Goal: Task Accomplishment & Management: Manage account settings

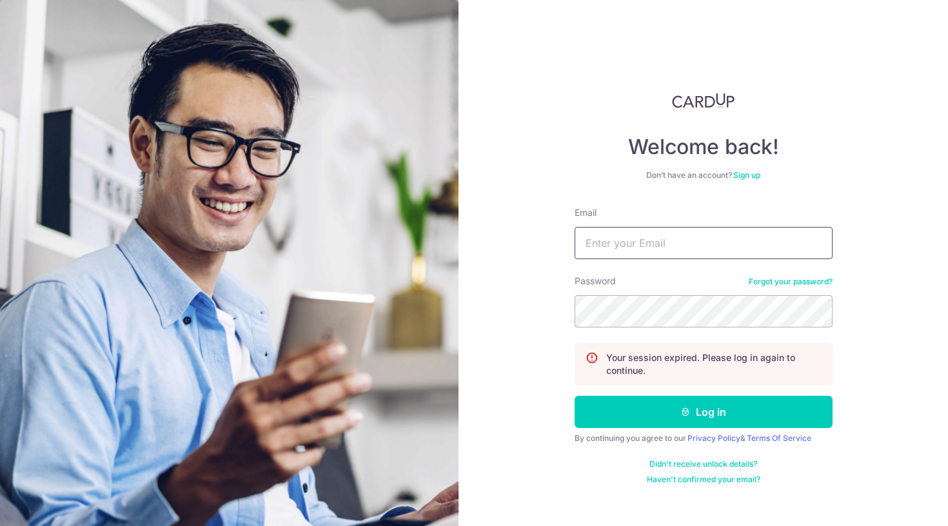
type input "[EMAIL_ADDRESS][DOMAIN_NAME]"
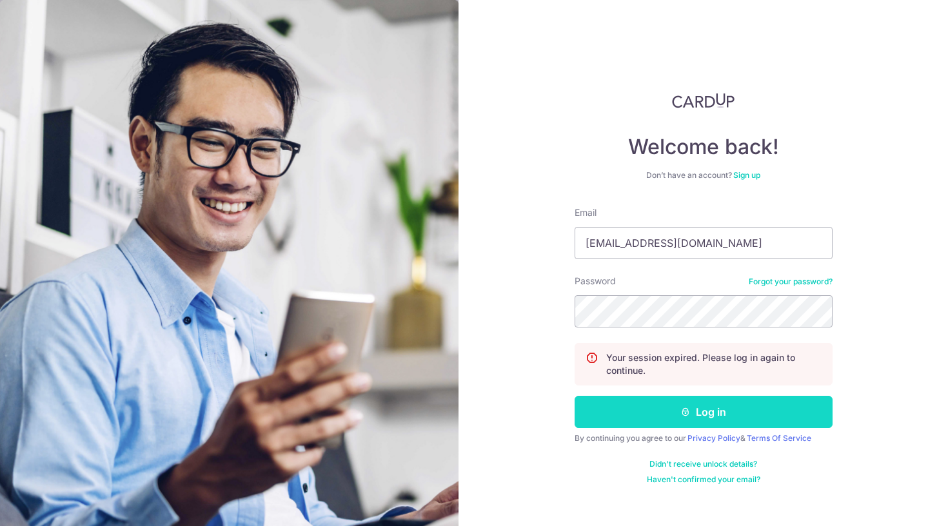
click at [674, 418] on button "Log in" at bounding box center [703, 412] width 258 height 32
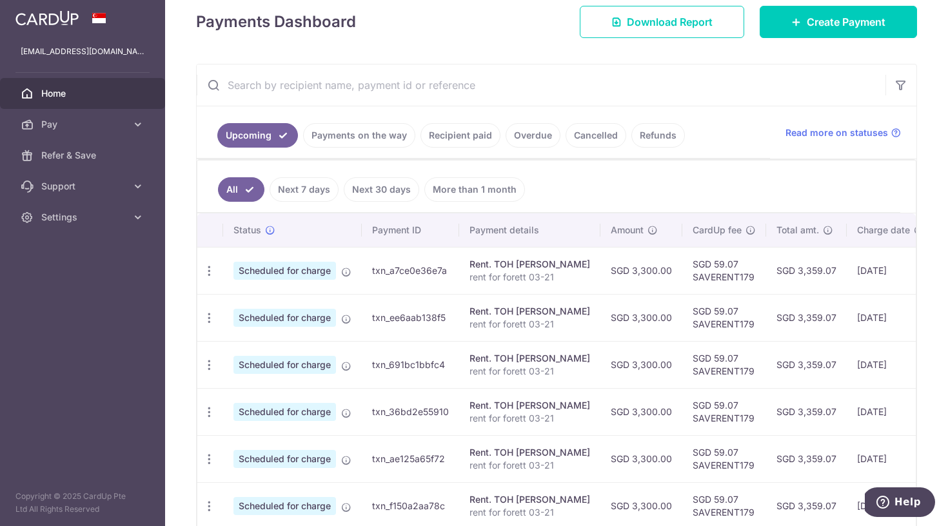
scroll to position [195, 0]
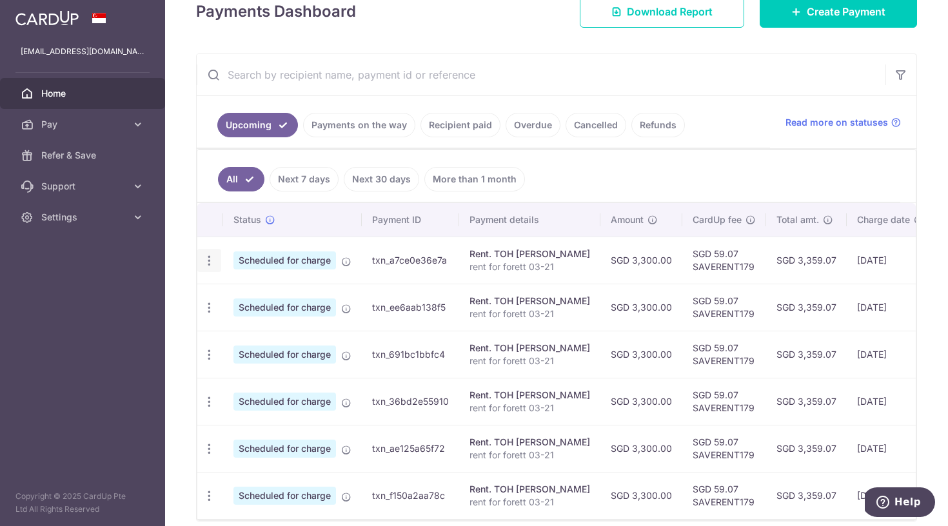
click at [213, 255] on icon "button" at bounding box center [209, 261] width 14 height 14
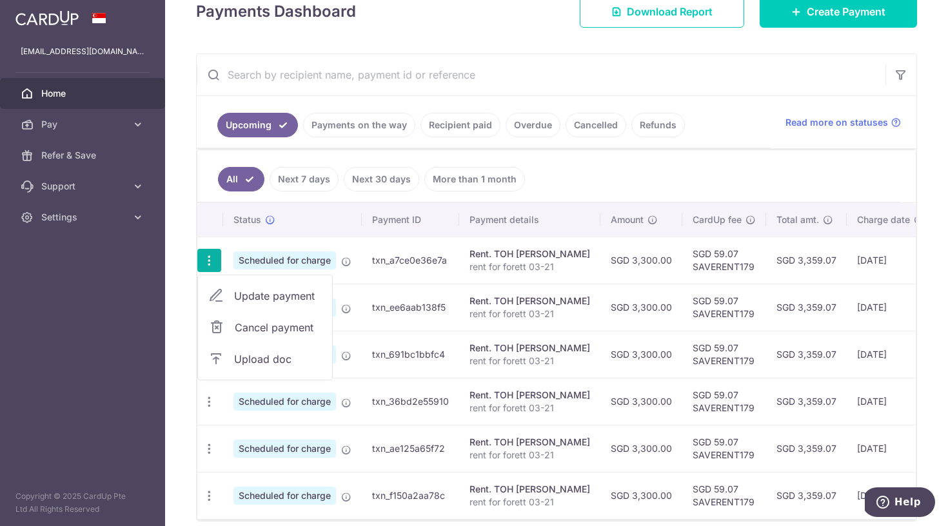
click at [243, 295] on span "Update payment" at bounding box center [278, 295] width 88 height 15
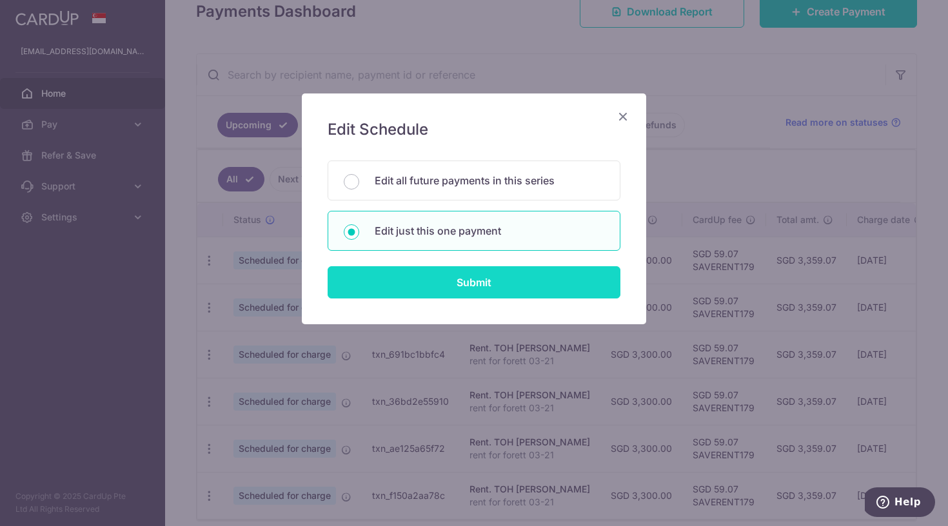
click at [435, 284] on input "Submit" at bounding box center [474, 282] width 293 height 32
radio input "true"
type input "3,300.00"
type input "[DATE]"
type input "rent for forett 03-21"
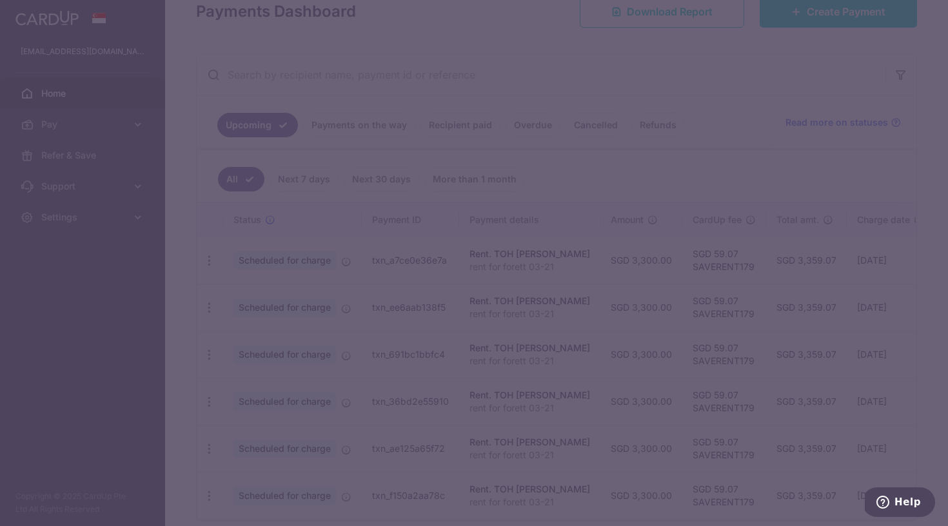
type input "SAVERENT179"
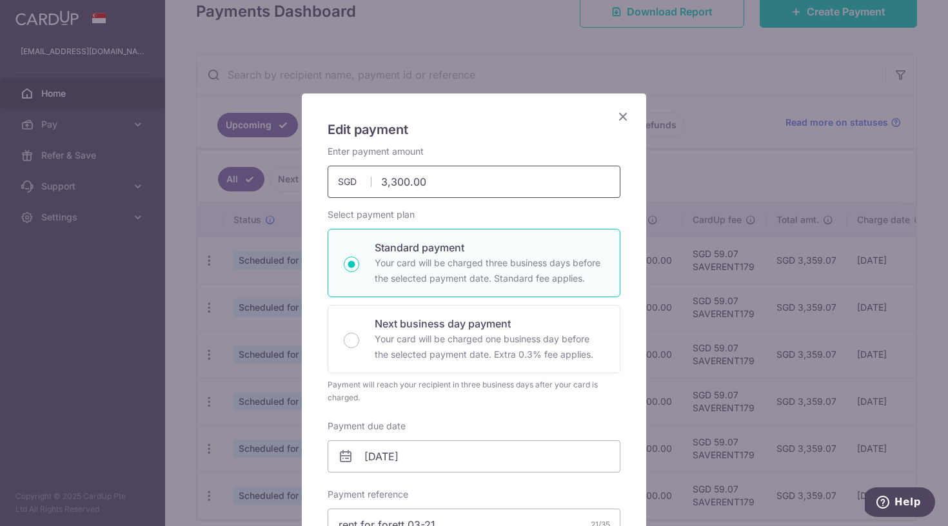
click at [445, 181] on input "3,300.00" at bounding box center [474, 182] width 293 height 32
type input "3,230.00"
click at [457, 132] on h5 "Edit payment" at bounding box center [474, 129] width 293 height 21
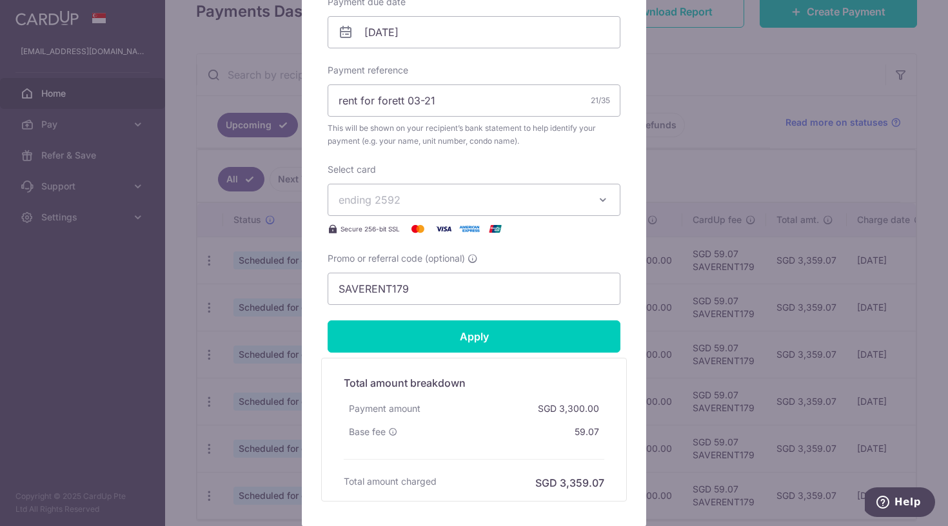
scroll to position [430, 0]
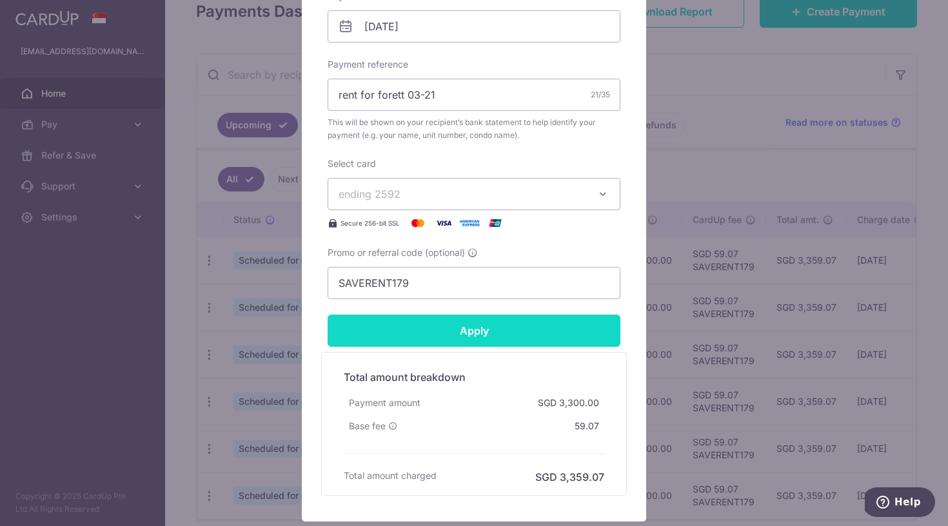
click at [474, 335] on input "Apply" at bounding box center [474, 331] width 293 height 32
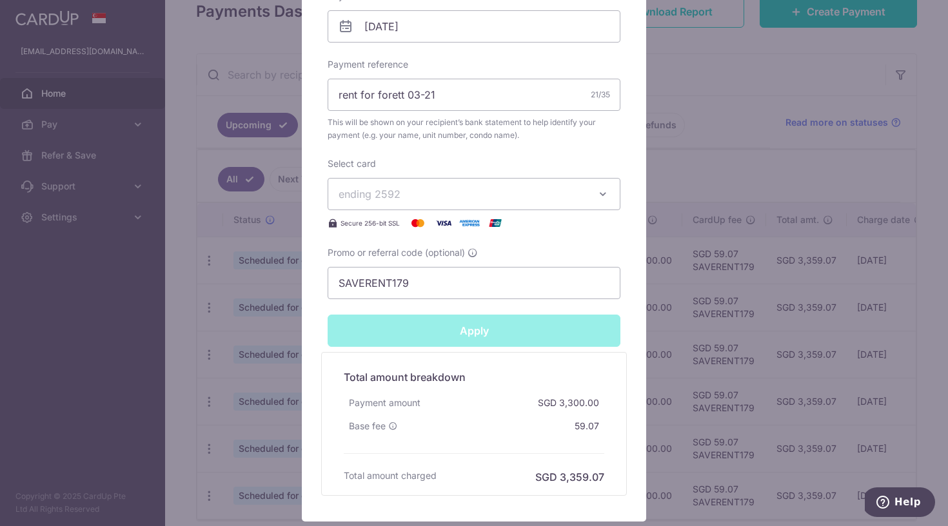
type input "Successfully Applied"
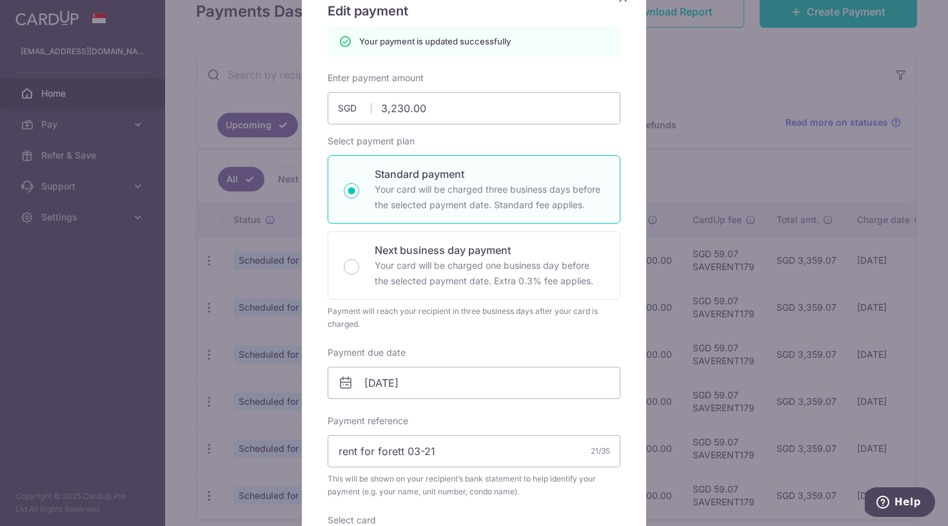
scroll to position [2, 0]
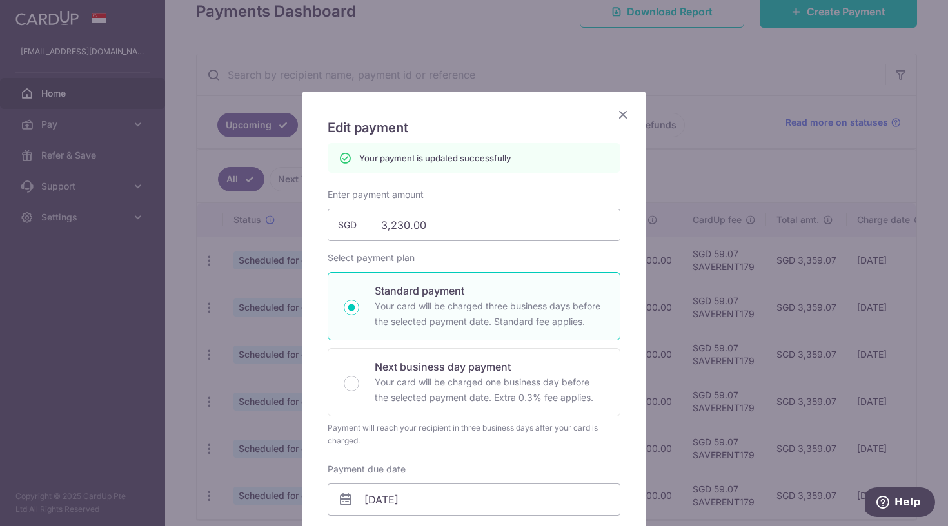
click at [623, 112] on icon "Close" at bounding box center [622, 114] width 15 height 16
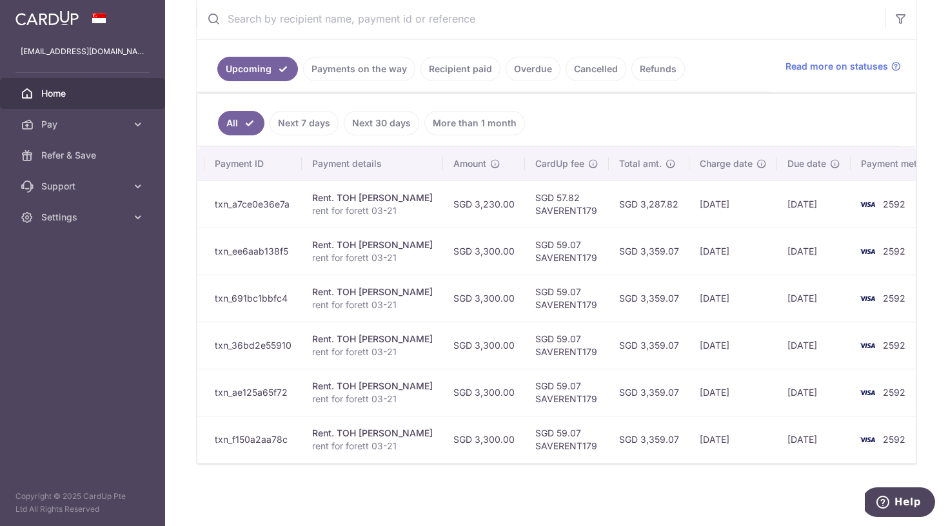
scroll to position [0, 156]
